Goal: Subscribe to service/newsletter

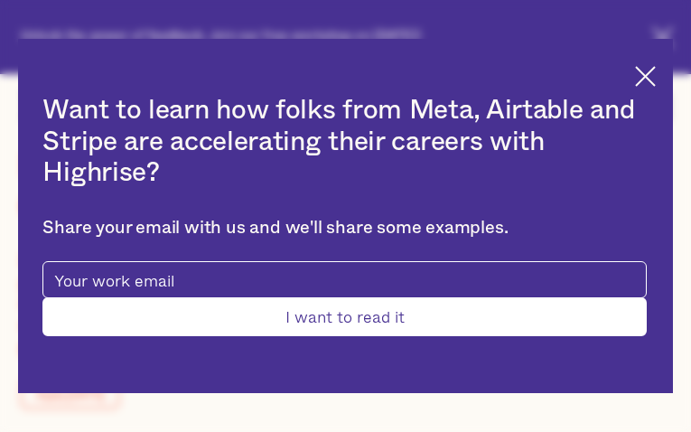
type input "hsmWYZyEYPVML"
type input "VYTrgbdSN"
type input "[EMAIL_ADDRESS][DOMAIN_NAME]"
type input "ydDHyoPivFwCUC"
type input "rrjtOwPfbsKkDB"
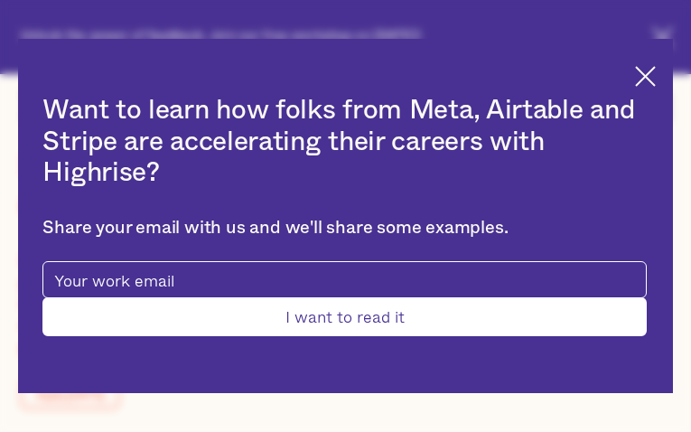
type input "[EMAIL_ADDRESS][DOMAIN_NAME]"
type input "XItucdUtoiv"
type input "UDvJgayurOa"
type input "[EMAIL_ADDRESS][DOMAIN_NAME]"
type input "8375416786"
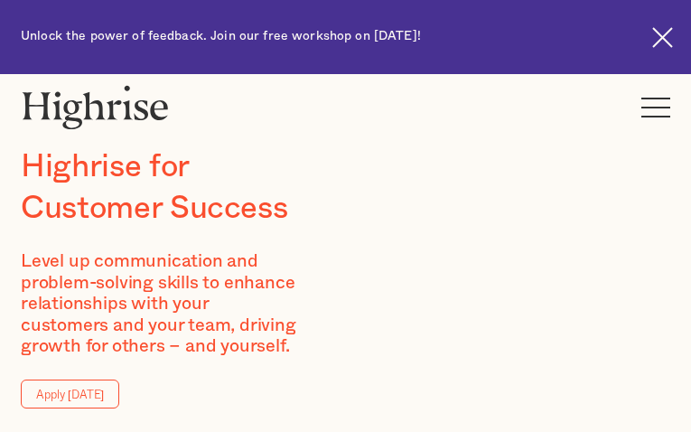
type input "UFHPWxvSBq"
type input "yJkHXpctEXF"
type input "[EMAIL_ADDRESS][DOMAIN_NAME]"
type input "nlctScuRYmB"
type input "rJAraCCBiU"
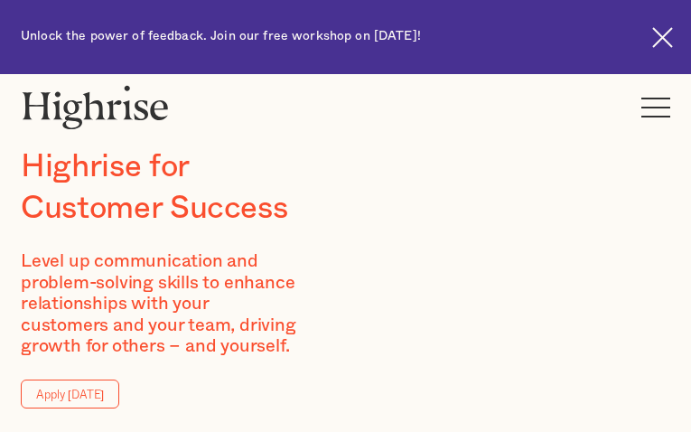
type input "[EMAIL_ADDRESS][DOMAIN_NAME]"
type input "3928284589"
type input "XKZhxKKplZF"
type input "bJYxOarOiU"
type input "[EMAIL_ADDRESS][DOMAIN_NAME]"
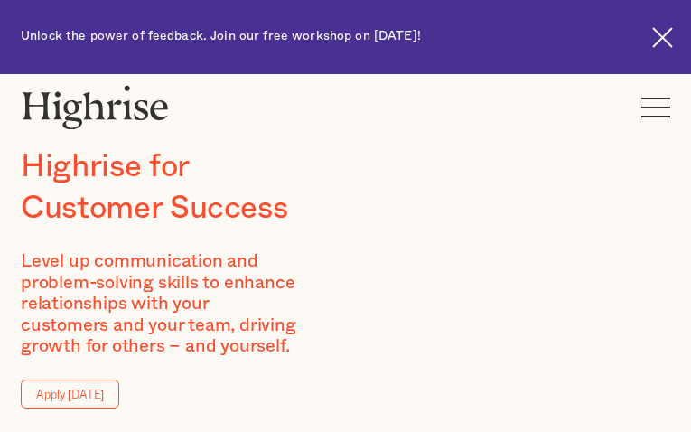
type input "2678401087"
type input "DrJhSMCfvYigd"
type input "LUkOReNRFrqGjAOe"
type input "[EMAIL_ADDRESS][DOMAIN_NAME]"
